Goal: Find specific page/section: Find specific page/section

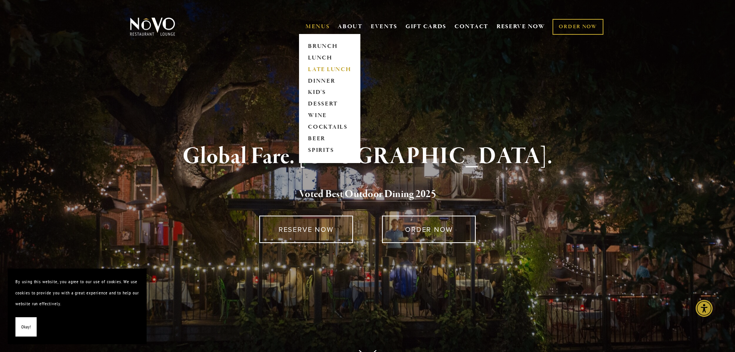
click at [323, 69] on link "LATE LUNCH" at bounding box center [330, 70] width 48 height 12
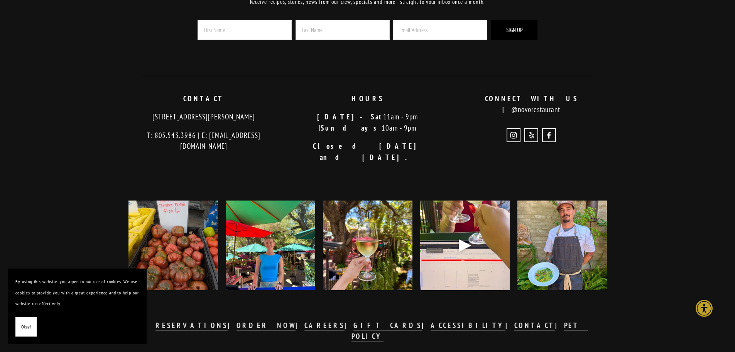
scroll to position [522, 0]
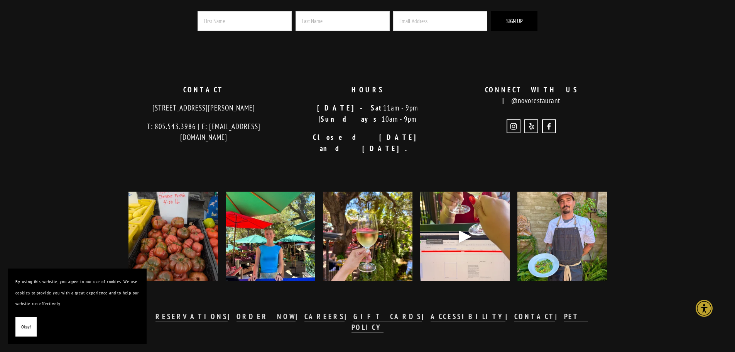
click at [590, 226] on img at bounding box center [563, 236] width 90 height 112
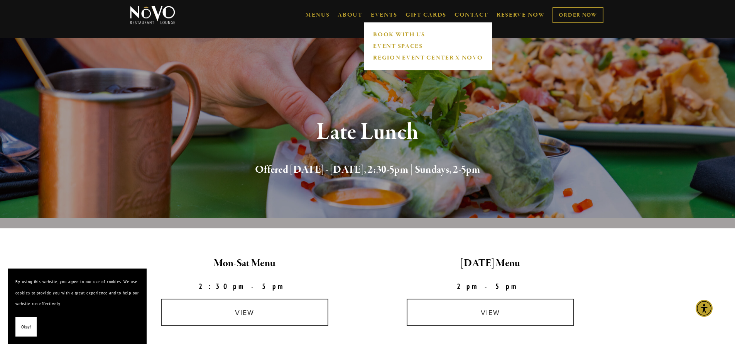
scroll to position [0, 0]
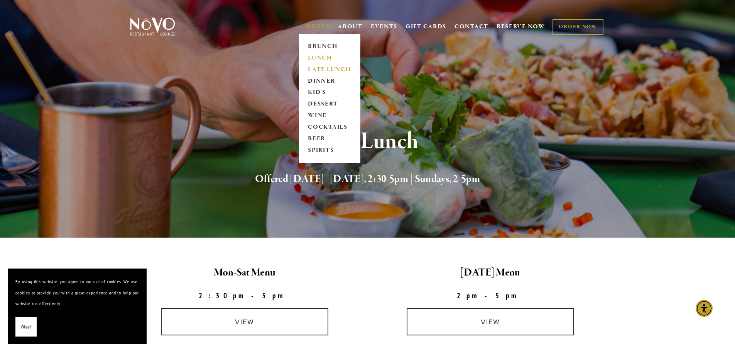
click at [315, 56] on link "LUNCH" at bounding box center [330, 58] width 48 height 12
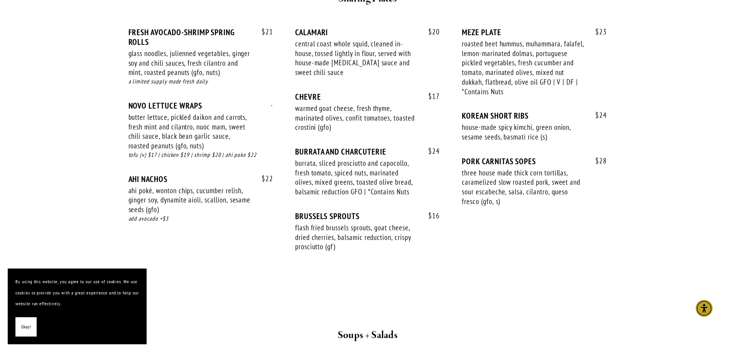
scroll to position [540, 0]
